Goal: Task Accomplishment & Management: Complete application form

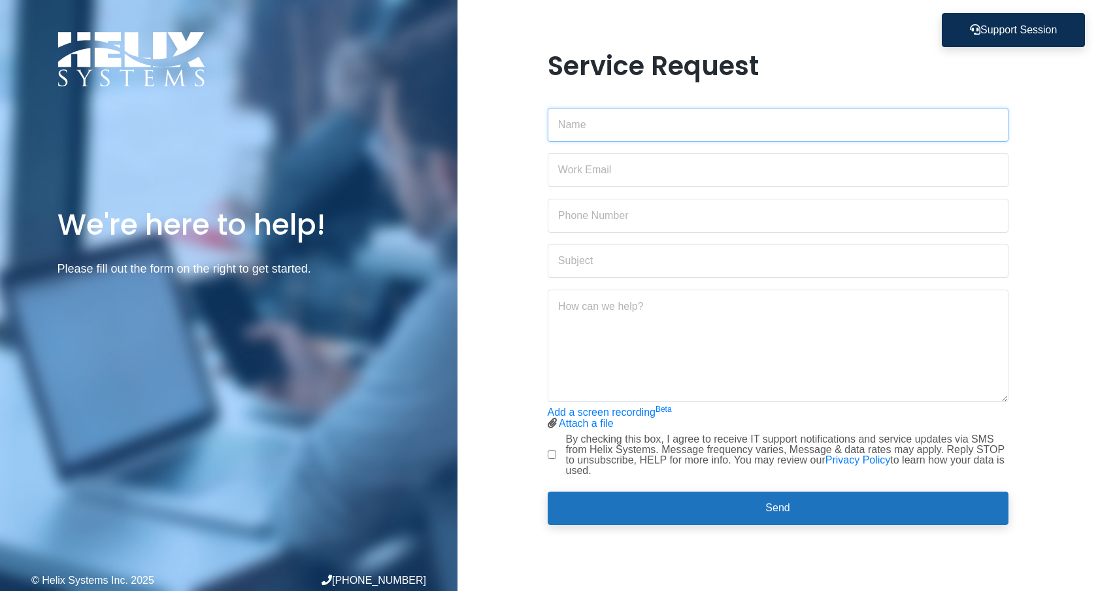
click at [577, 124] on input "text" at bounding box center [778, 125] width 461 height 34
type input "[PERSON_NAME]"
type input "[PERSON_NAME][EMAIL_ADDRESS][PERSON_NAME][DOMAIN_NAME]"
click at [584, 216] on input "text" at bounding box center [778, 216] width 461 height 34
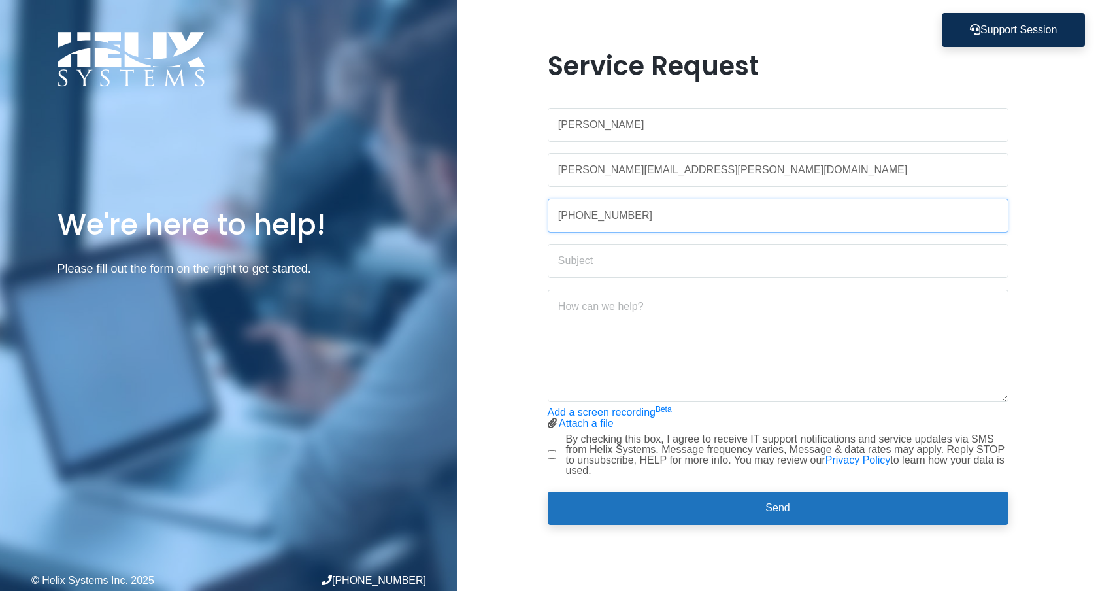
type input "[PHONE_NUMBER]"
type input "[EMAIL_ADDRESS][DOMAIN_NAME] inbox access"
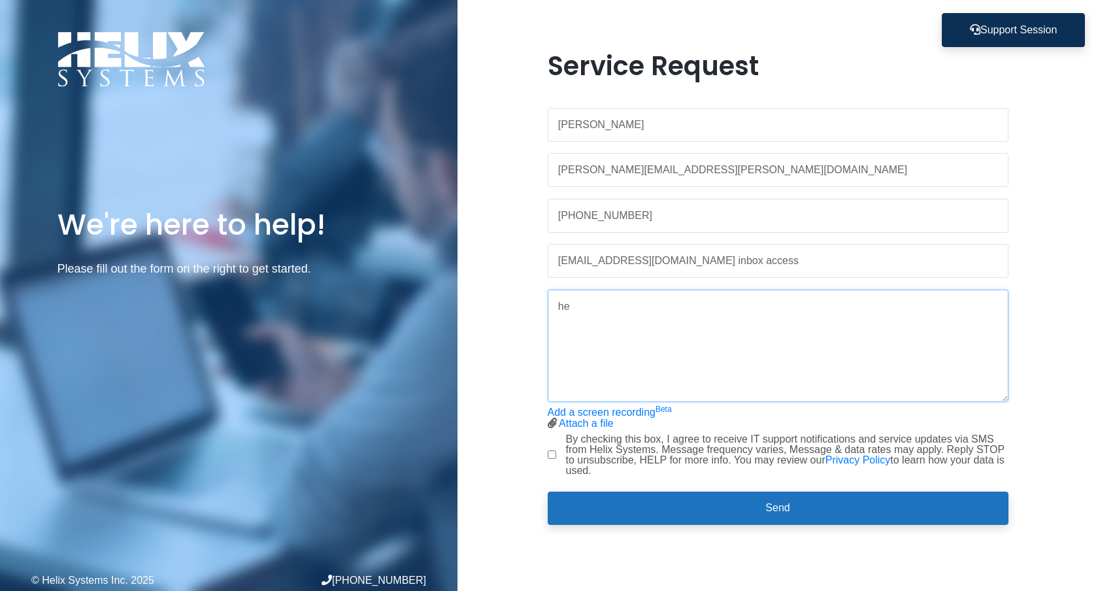
type textarea "h"
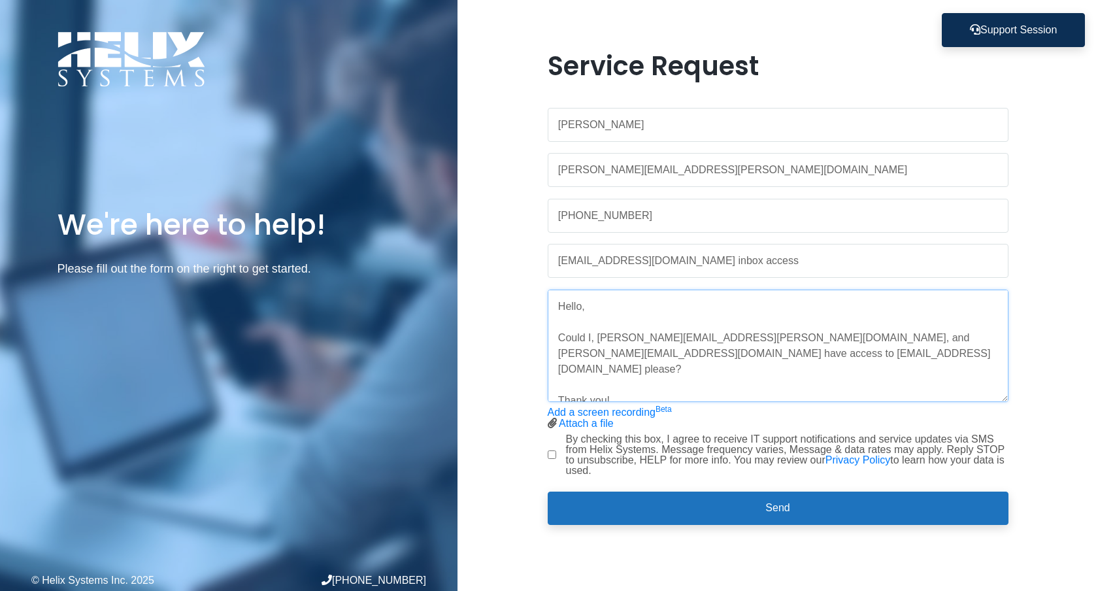
type textarea "Hello, Could I, [PERSON_NAME][EMAIL_ADDRESS][PERSON_NAME][DOMAIN_NAME], and [PE…"
click at [580, 450] on label "By checking this box, I agree to receive IT support notifications and service u…" at bounding box center [787, 455] width 442 height 42
click at [556, 450] on input "By checking this box, I agree to receive IT support notifications and service u…" at bounding box center [552, 454] width 8 height 8
checkbox input "true"
click at [939, 343] on textarea "Hello, Could I, [PERSON_NAME][EMAIL_ADDRESS][PERSON_NAME][DOMAIN_NAME], and [PE…" at bounding box center [778, 345] width 461 height 112
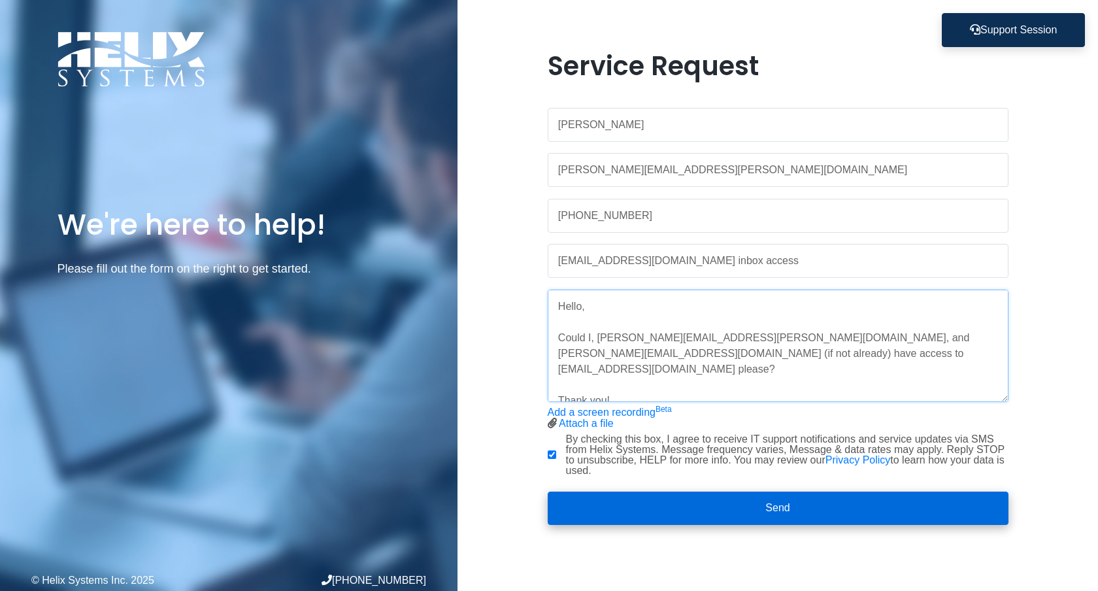
type textarea "Hello, Could I, [PERSON_NAME][EMAIL_ADDRESS][PERSON_NAME][DOMAIN_NAME], and [PE…"
click at [820, 504] on button "Send" at bounding box center [778, 508] width 461 height 34
